Goal: Find specific fact: Find specific fact

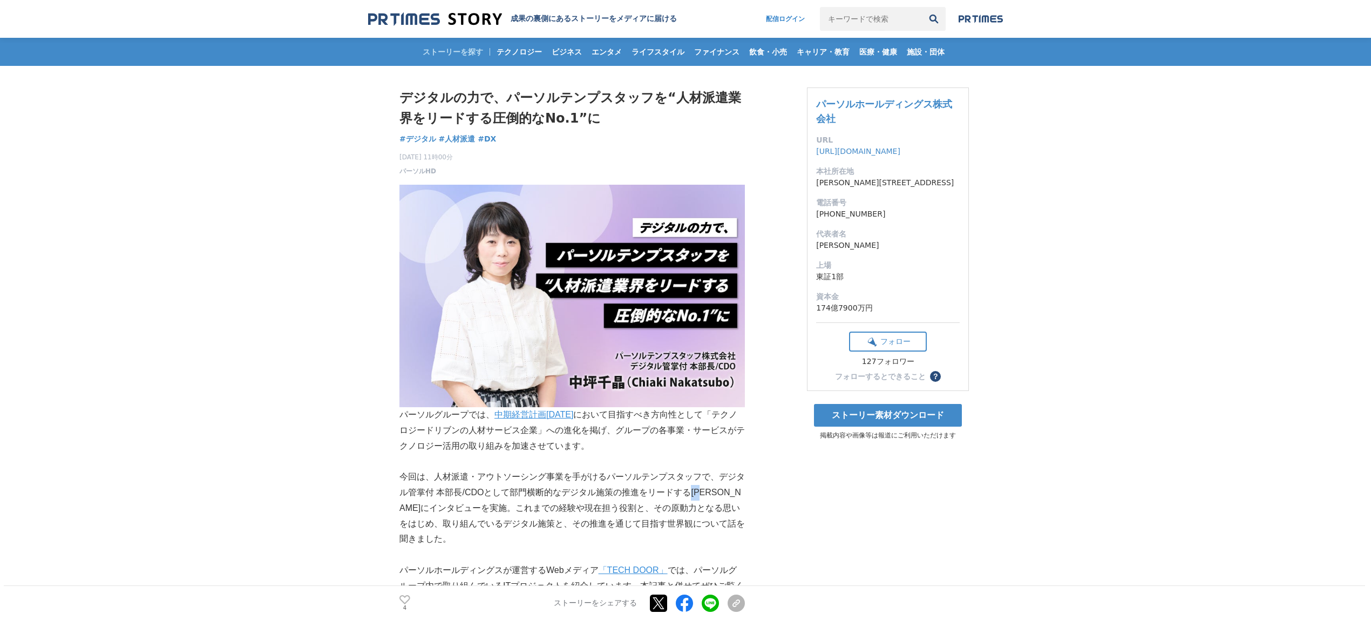
drag, startPoint x: 696, startPoint y: 490, endPoint x: 708, endPoint y: 491, distance: 11.4
click at [708, 490] on p "今回は、人材派遣・アウトソーシング事業を手がけるパーソルテンプスタッフで、デジタル管掌付 本部長/CDOとして部門横断的なデジタル施策の推進をリードする[PE…" at bounding box center [573, 508] width 346 height 78
copy p "中坪"
